Goal: Task Accomplishment & Management: Use online tool/utility

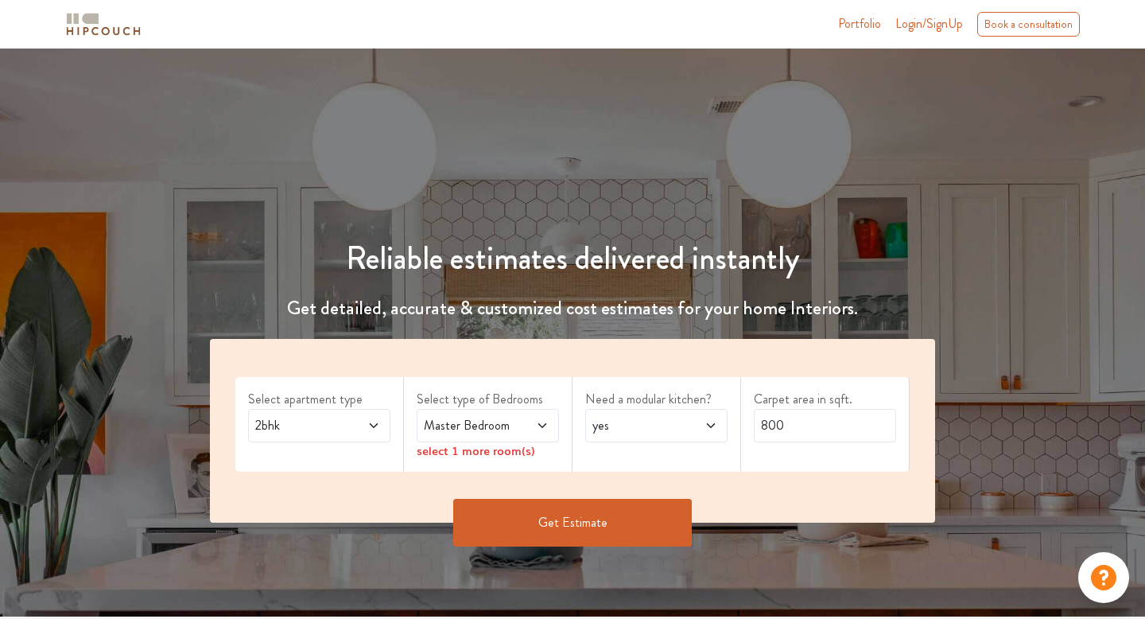
click at [490, 425] on span "Master Bedroom" at bounding box center [469, 425] width 96 height 19
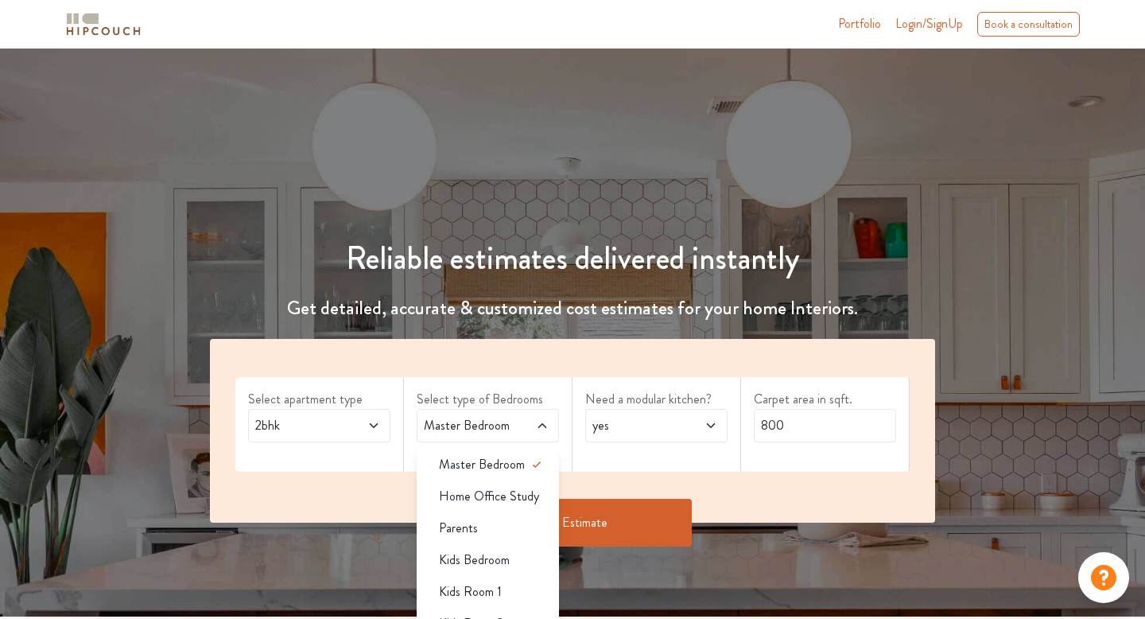
click at [631, 384] on div "Need a modular kitchen? yes" at bounding box center [657, 424] width 169 height 95
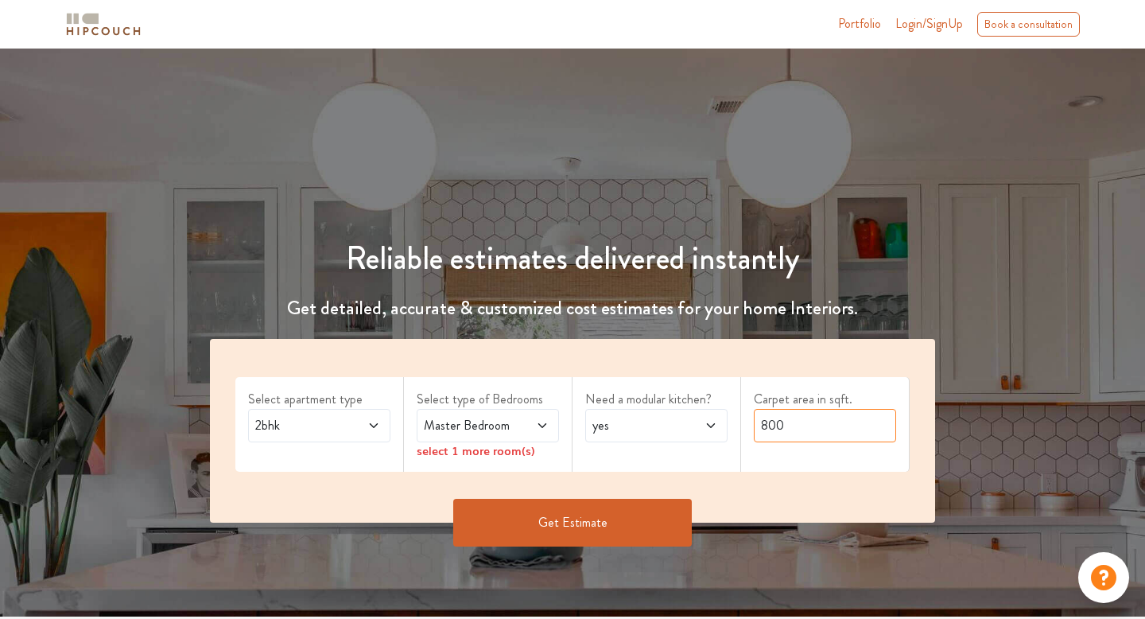
click at [782, 423] on input "800" at bounding box center [825, 425] width 142 height 33
type input "600"
click at [648, 523] on button "Get Estimate" at bounding box center [572, 523] width 239 height 48
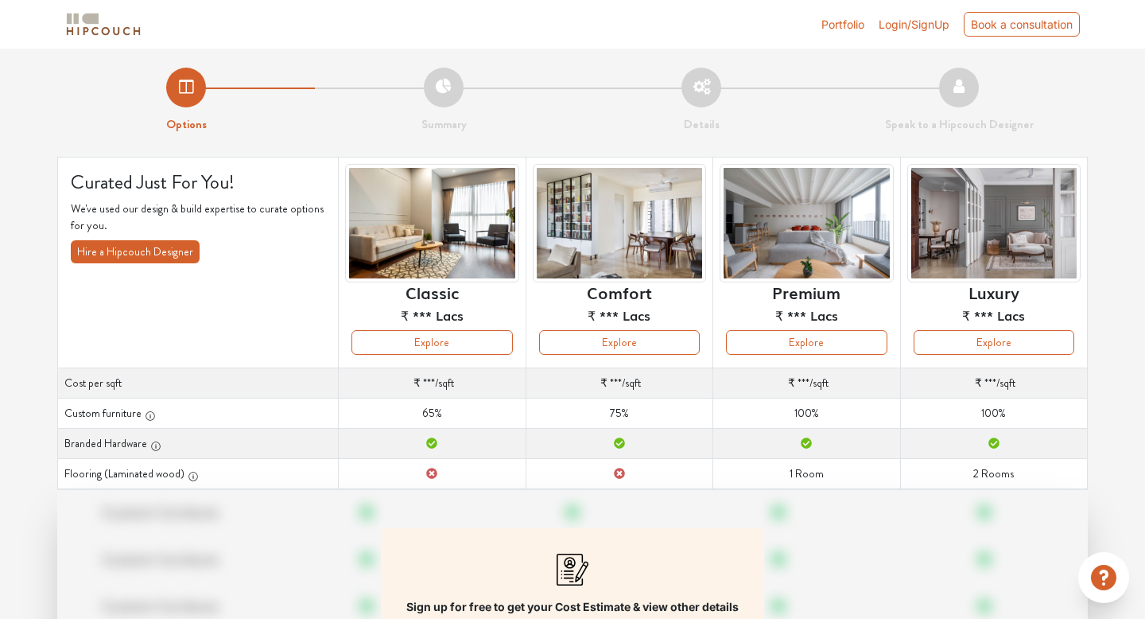
click at [919, 25] on span "Login/SignUp" at bounding box center [914, 25] width 71 height 14
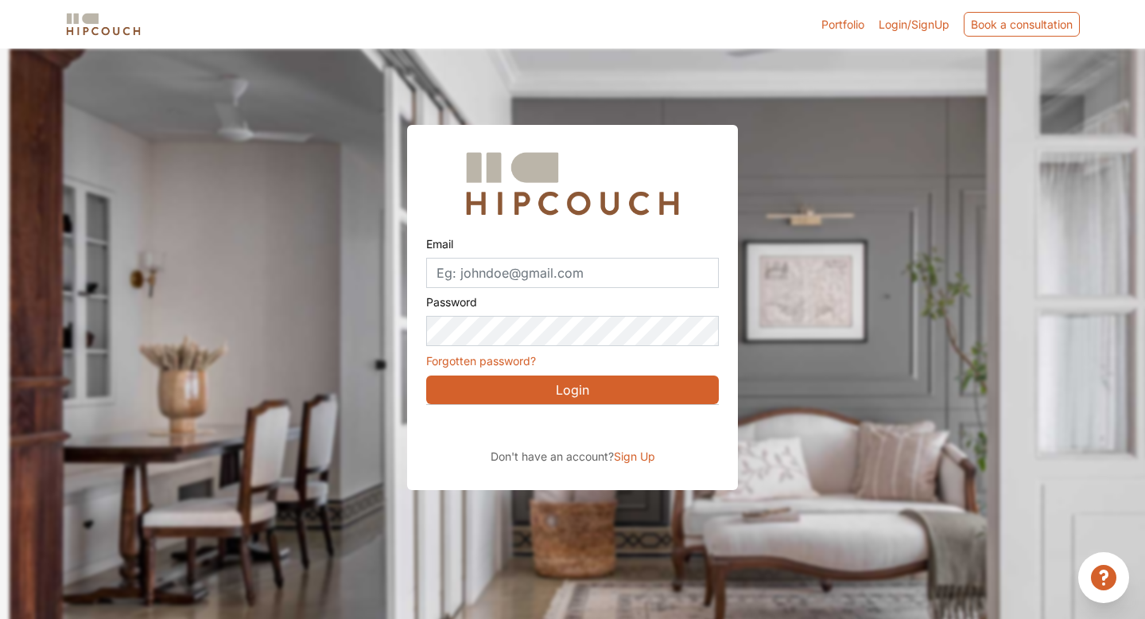
click at [558, 445] on div "Don't have an account? Sign Up" at bounding box center [572, 434] width 293 height 60
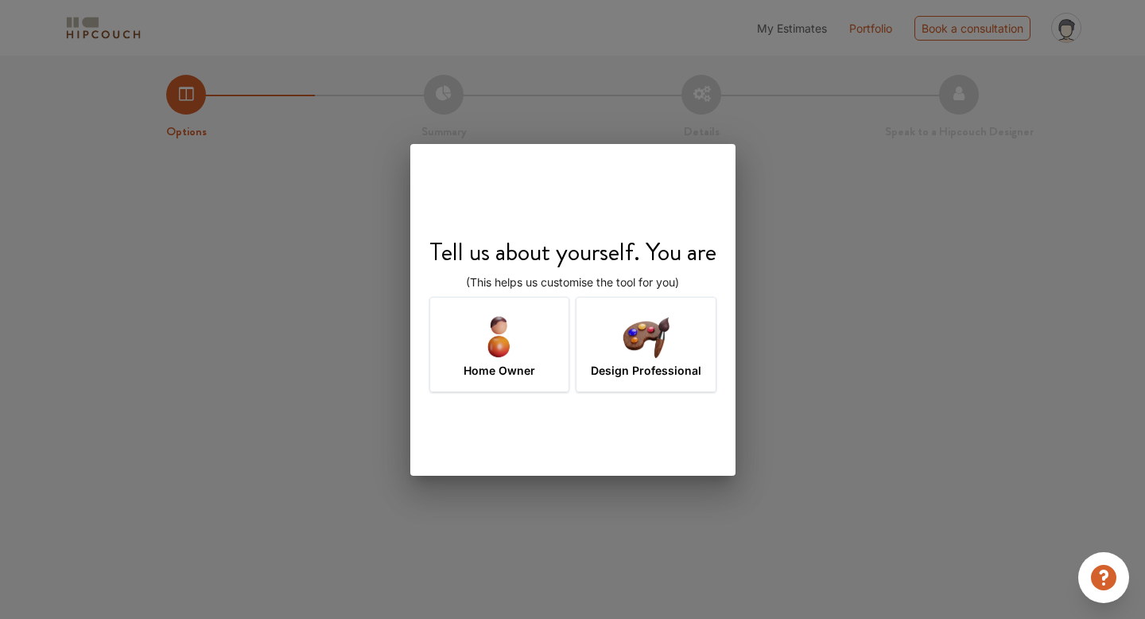
click at [521, 356] on img at bounding box center [499, 336] width 52 height 52
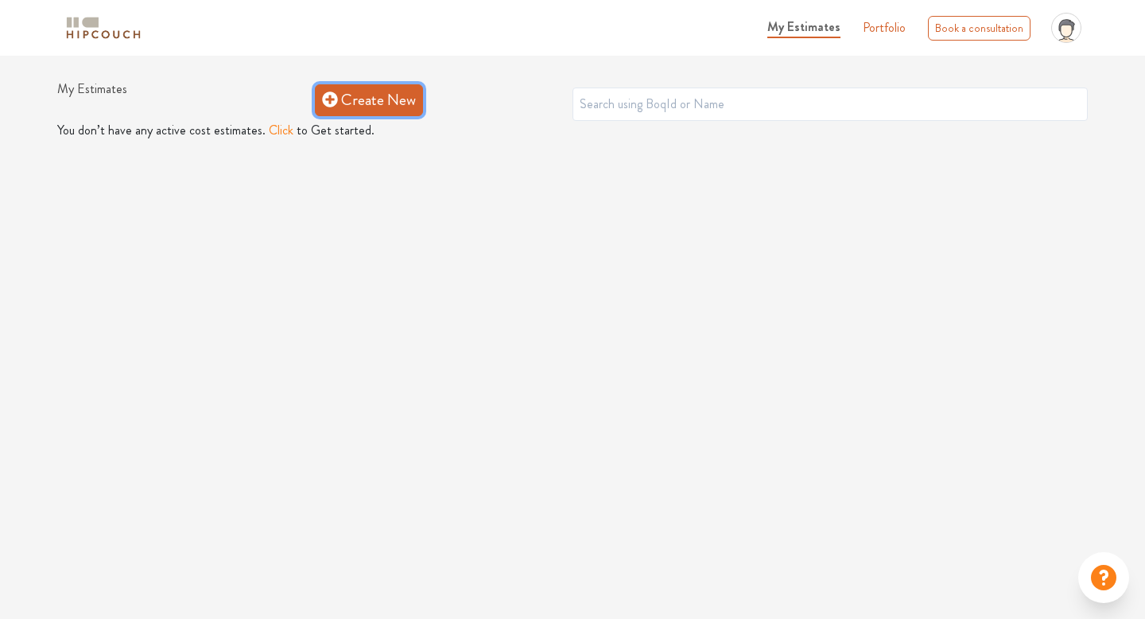
click at [371, 93] on link "Create New" at bounding box center [369, 100] width 108 height 32
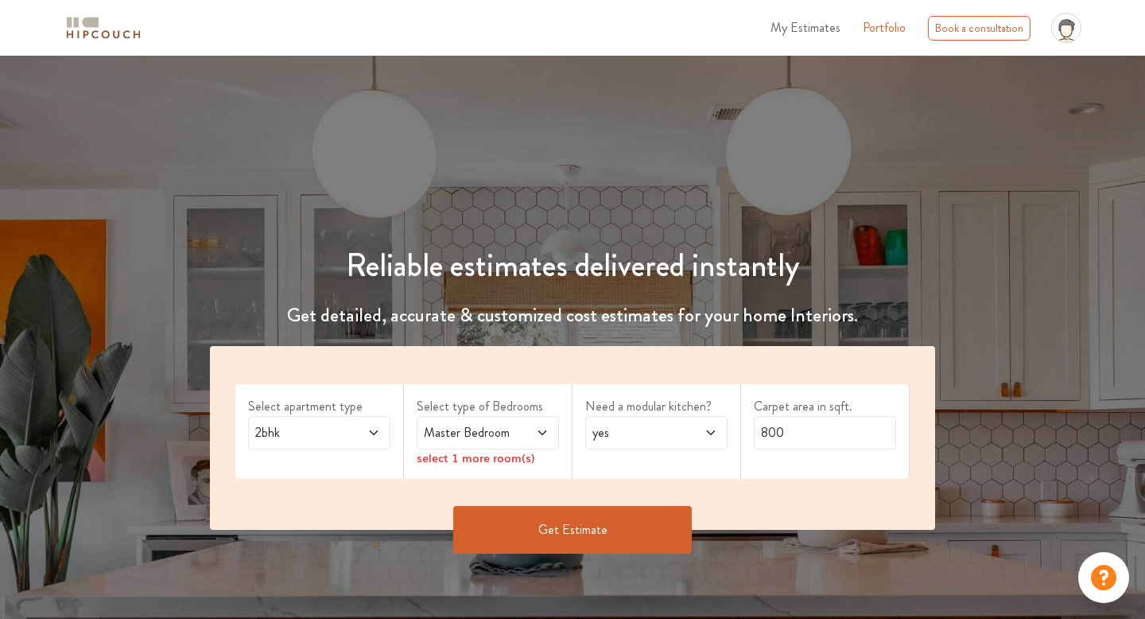
click at [476, 428] on span "Master Bedroom" at bounding box center [469, 432] width 96 height 19
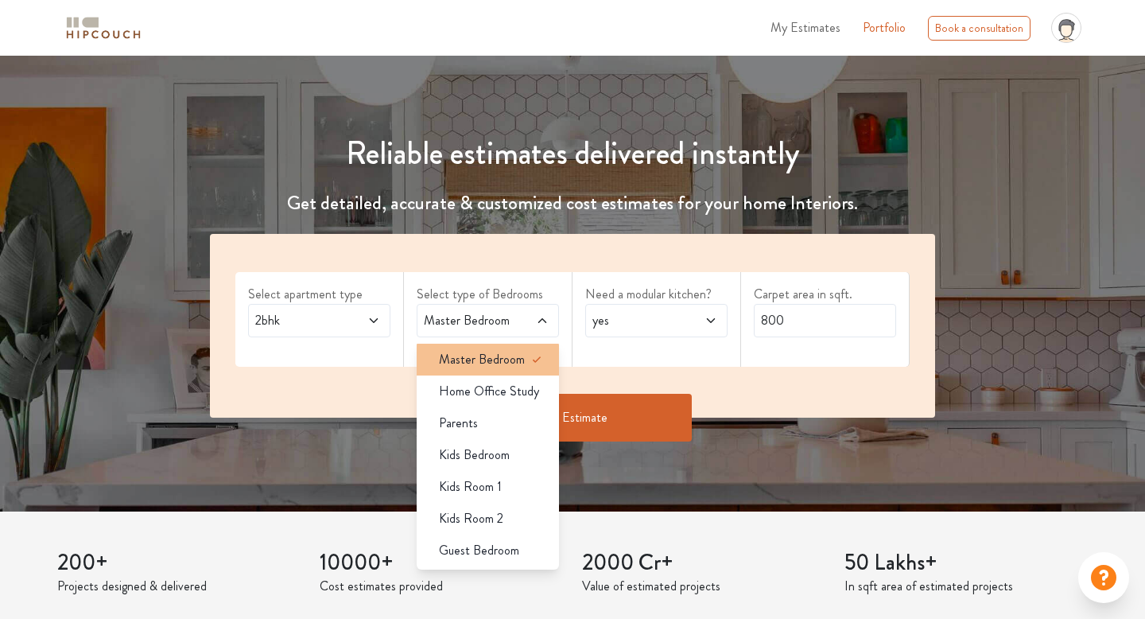
scroll to position [122, 0]
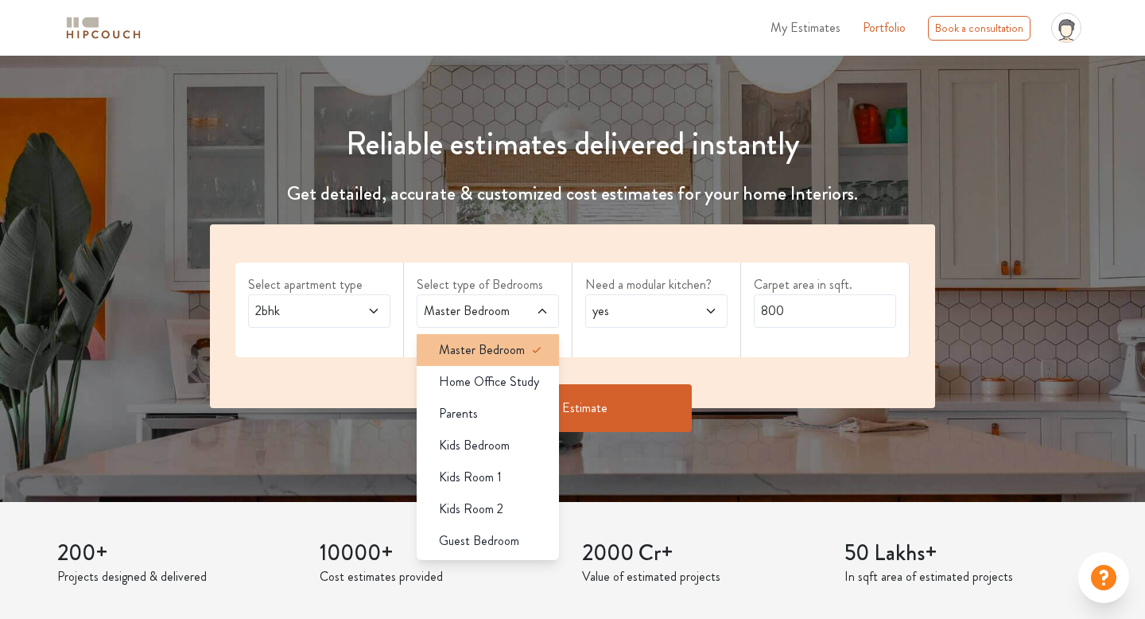
click at [493, 356] on span "Master Bedroom" at bounding box center [482, 349] width 86 height 19
click at [583, 365] on div "Select apartment type 2bhk Select type of Bedrooms Master Bedroom Master Bedroo…" at bounding box center [572, 316] width 725 height 184
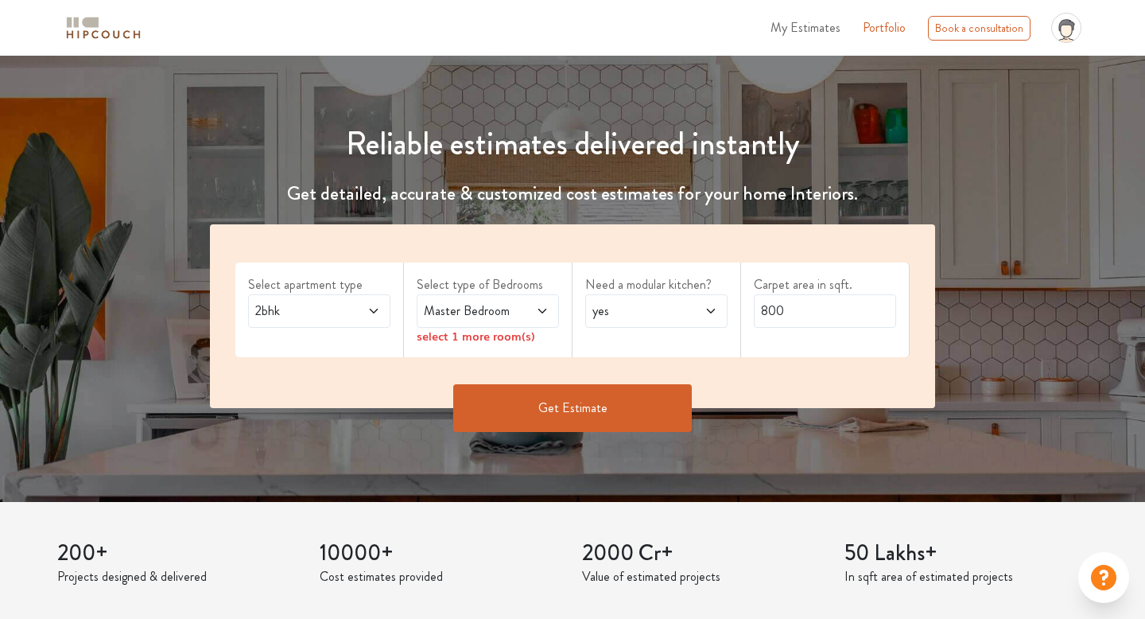
click at [494, 313] on span "Master Bedroom" at bounding box center [469, 310] width 96 height 19
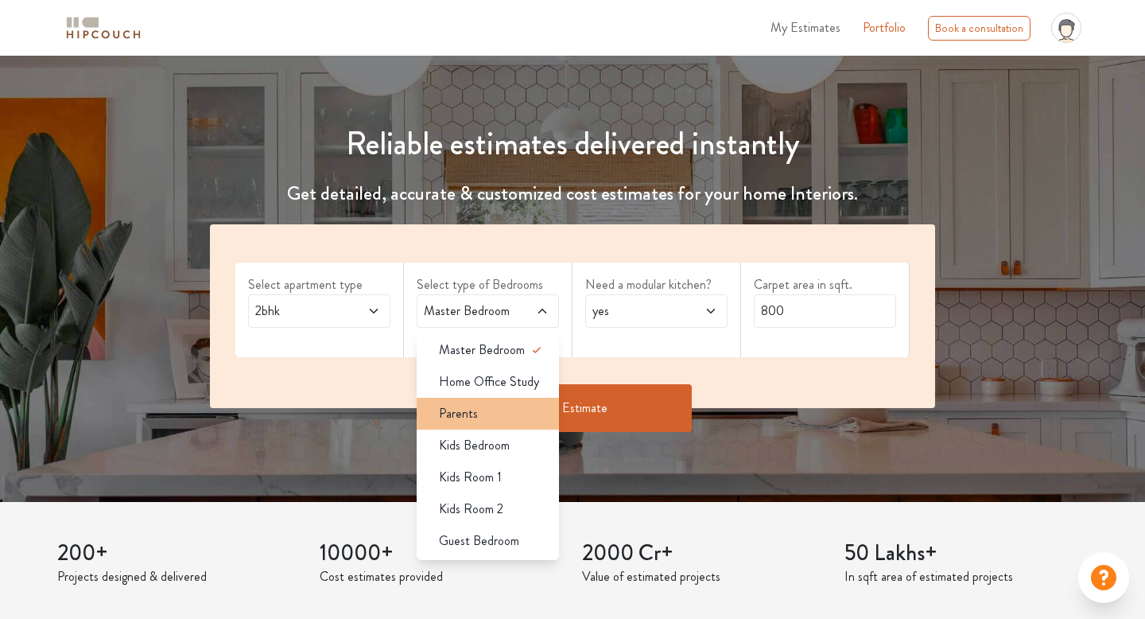
click at [496, 413] on div "Parents" at bounding box center [492, 413] width 133 height 19
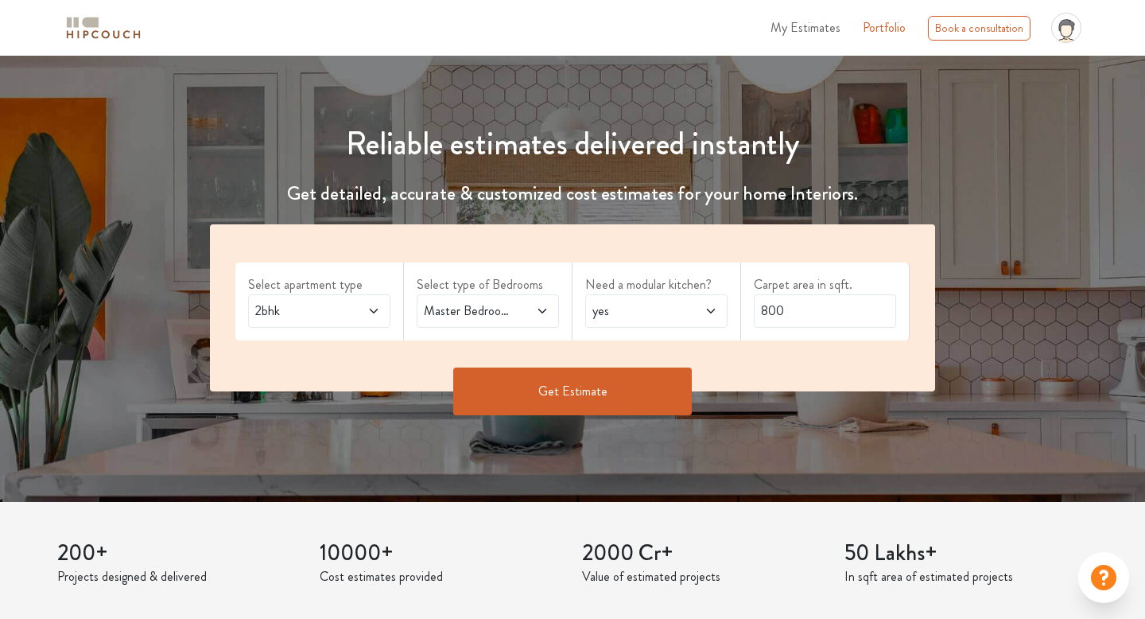
click at [502, 305] on span "Master Bedroom,Parents" at bounding box center [469, 310] width 96 height 19
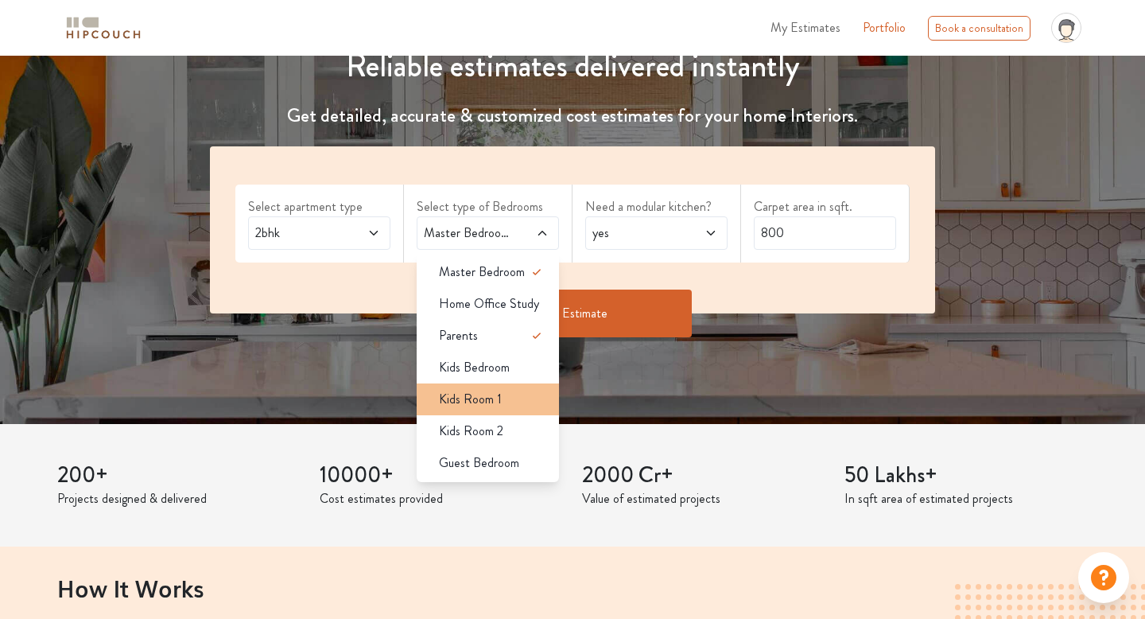
scroll to position [200, 0]
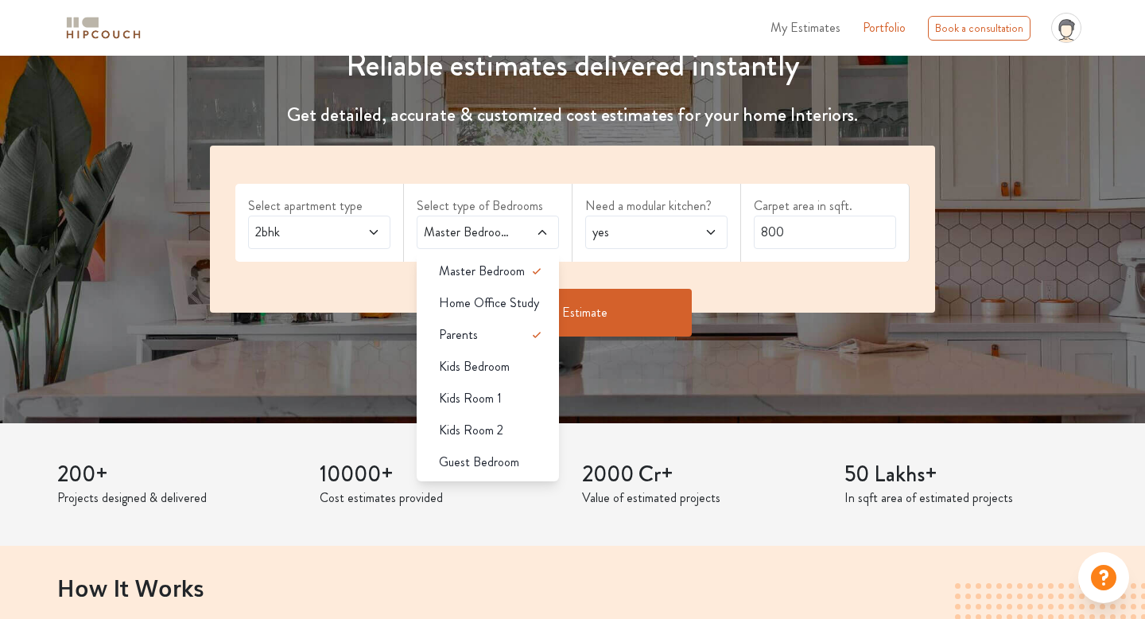
click at [361, 282] on div "Select apartment type 2bhk Select type of Bedrooms Master Bedroom,Parents Maste…" at bounding box center [572, 229] width 725 height 167
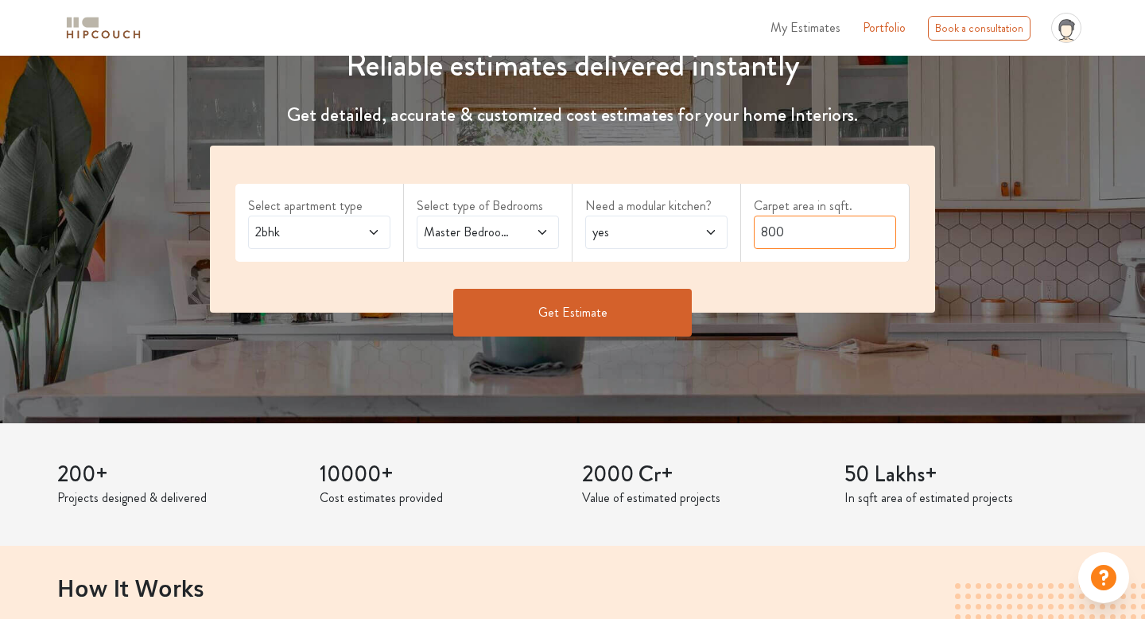
click at [772, 236] on input "800" at bounding box center [825, 232] width 142 height 33
type input "600"
click at [616, 312] on button "Get Estimate" at bounding box center [572, 313] width 239 height 48
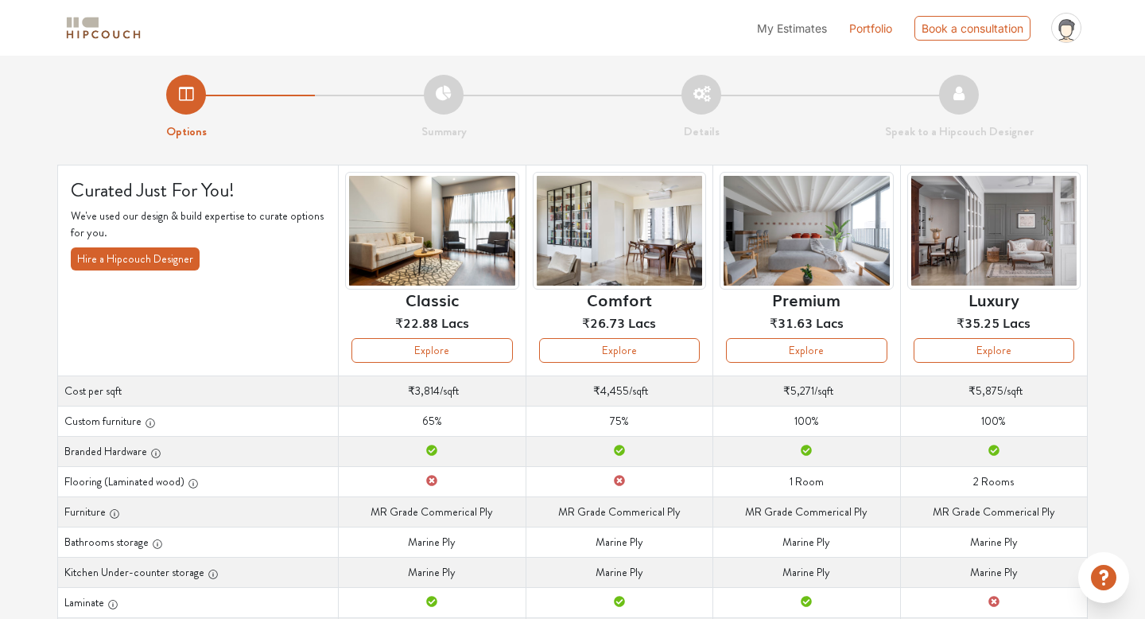
click at [585, 267] on img at bounding box center [619, 231] width 173 height 119
click at [620, 349] on button "Explore" at bounding box center [619, 350] width 161 height 25
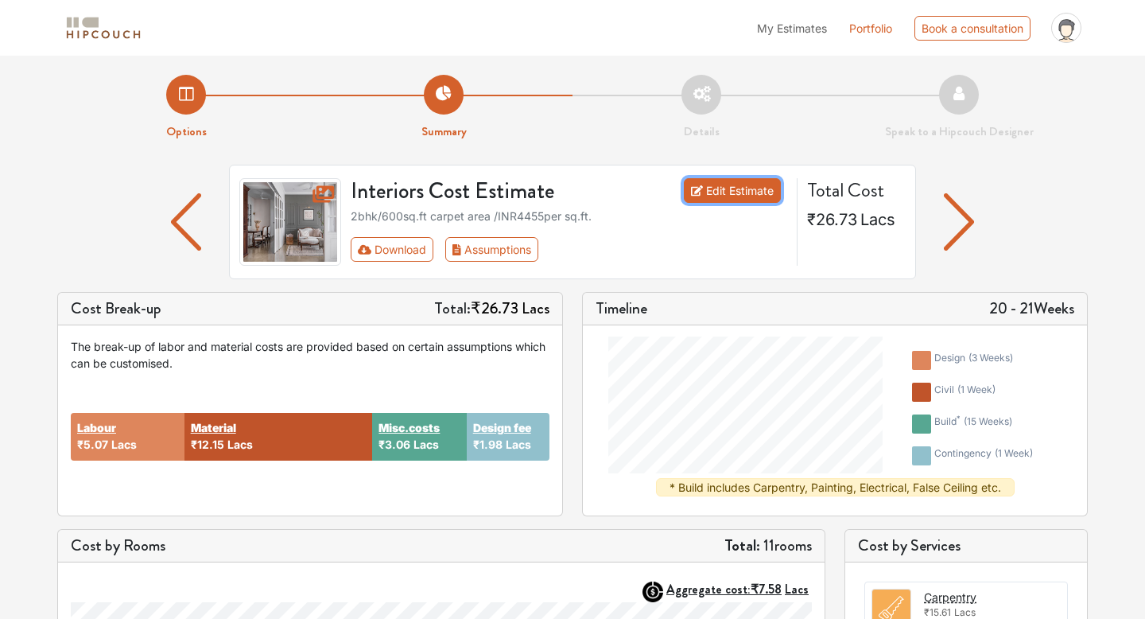
click at [747, 192] on link "Edit Estimate" at bounding box center [733, 190] width 98 height 25
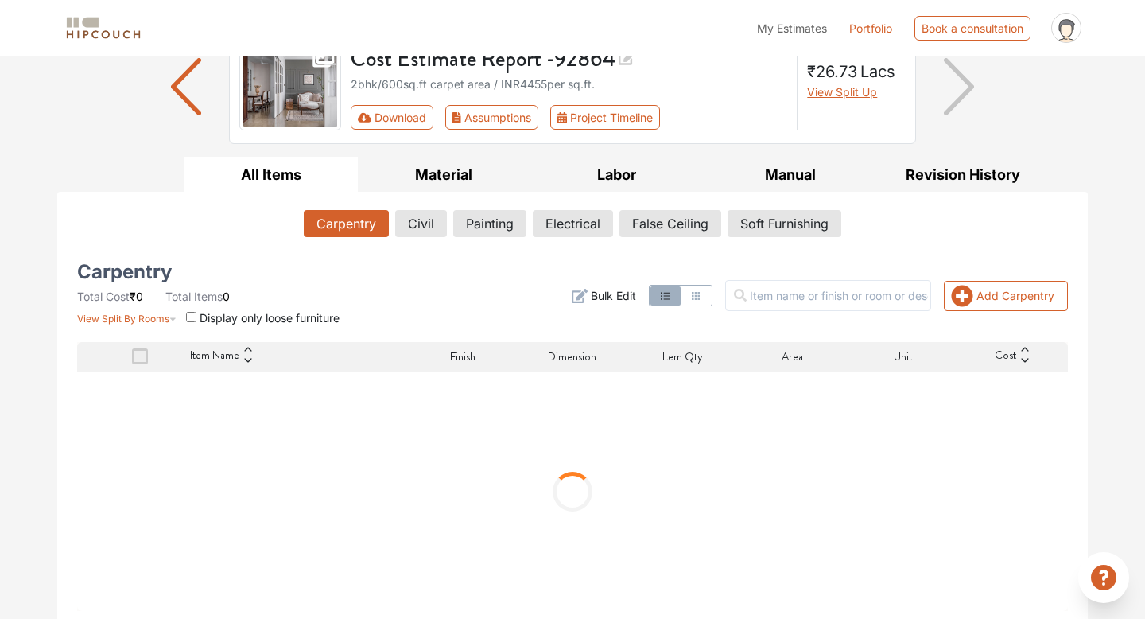
scroll to position [140, 0]
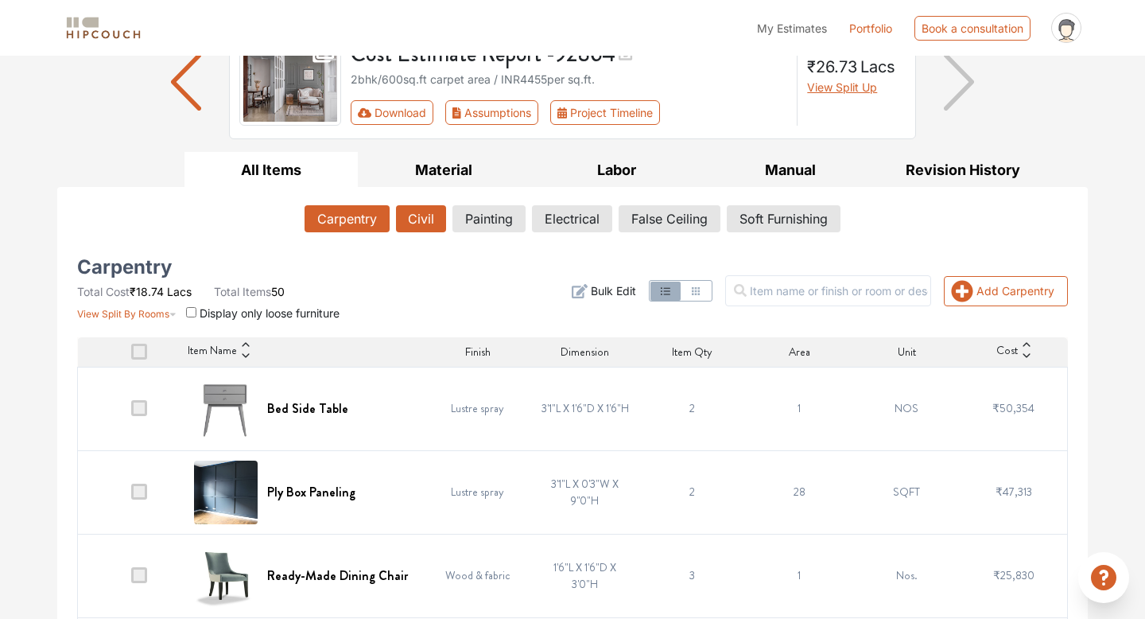
click at [429, 221] on button "Civil" at bounding box center [421, 218] width 50 height 27
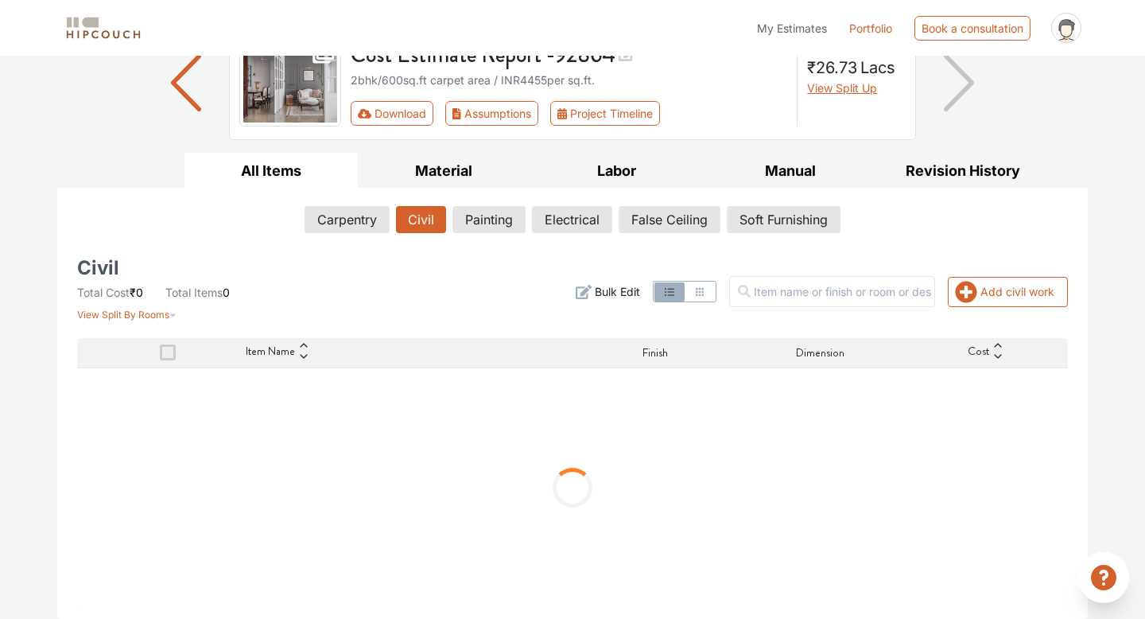
scroll to position [68, 0]
